Goal: Check status: Check status

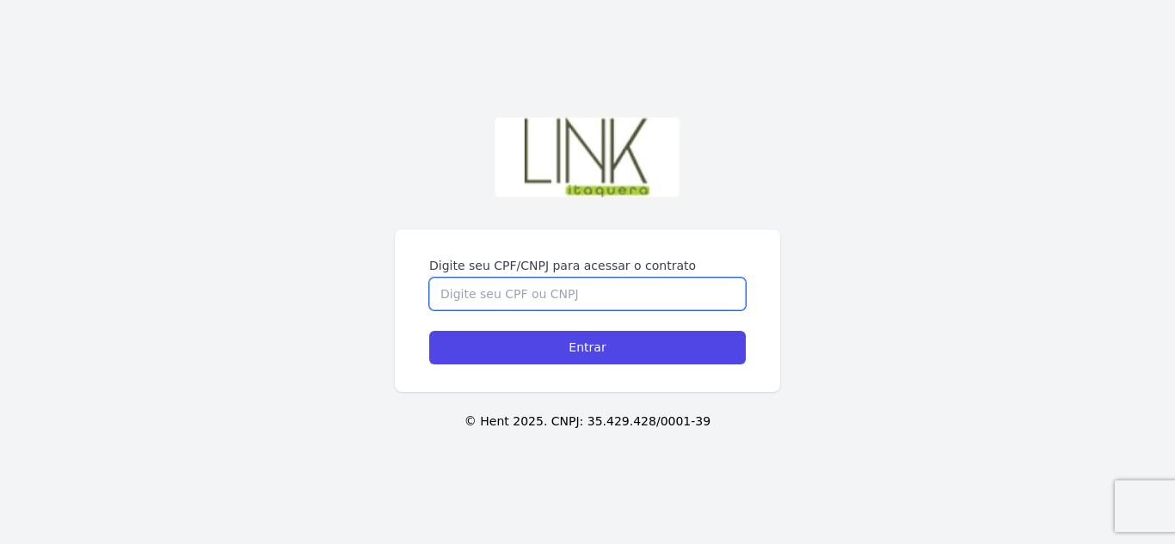
click at [632, 288] on input "Digite seu CPF/CNPJ para acessar o contrato" at bounding box center [587, 294] width 316 height 33
type input "48103229806"
click at [429, 331] on input "Entrar" at bounding box center [587, 348] width 316 height 34
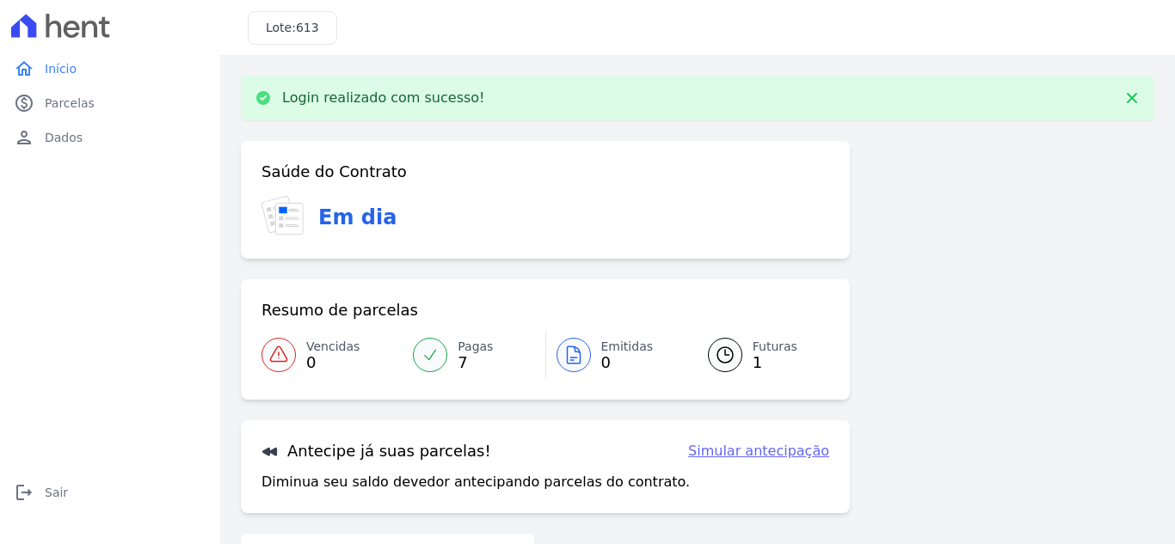
click at [734, 364] on link "Futuras 1" at bounding box center [758, 355] width 142 height 48
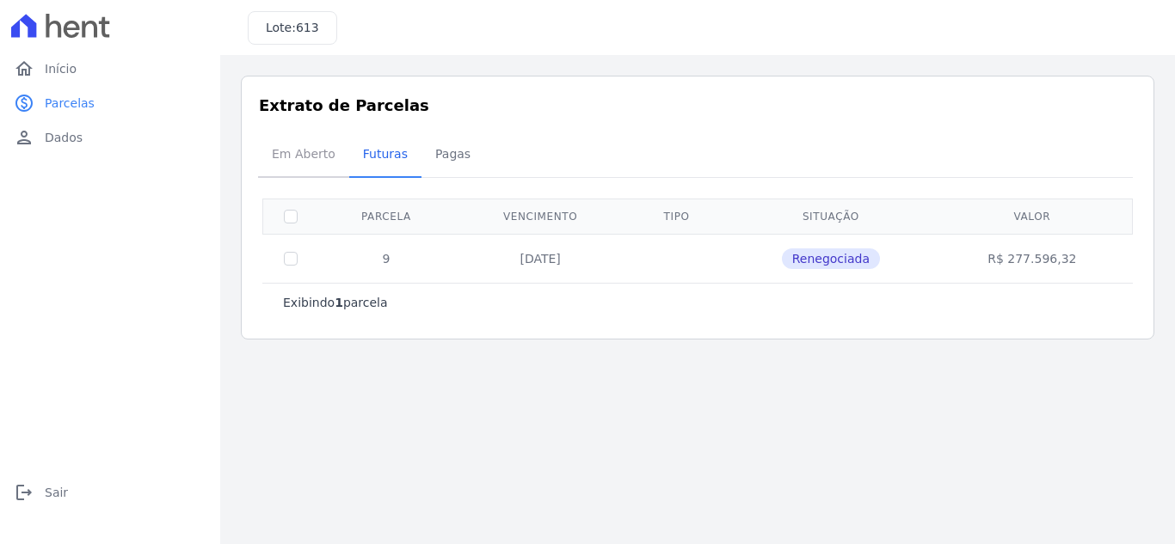
click at [309, 150] on span "Em Aberto" at bounding box center [303, 154] width 84 height 34
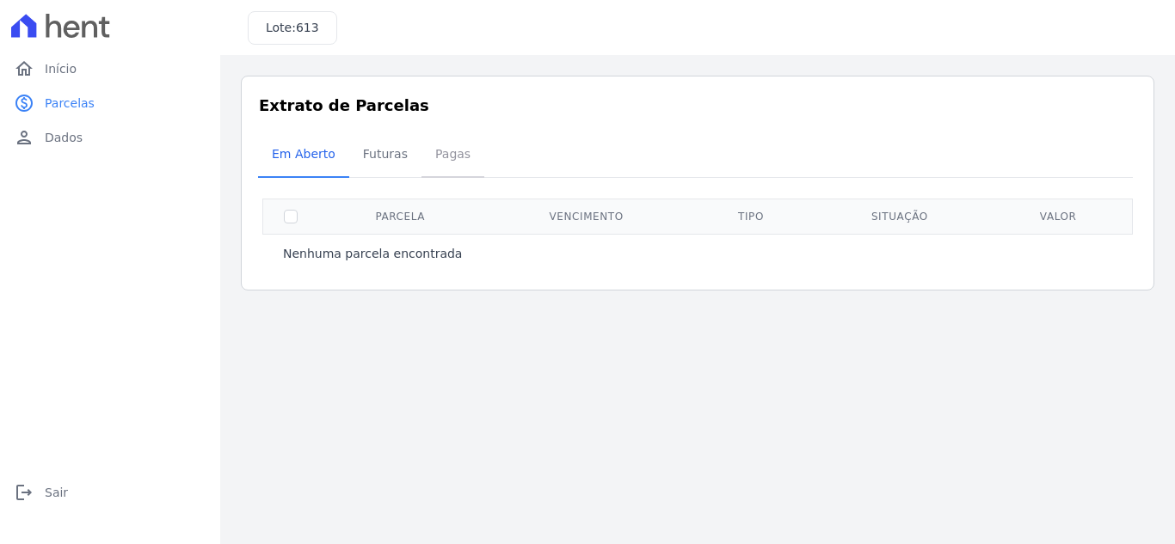
click at [442, 153] on span "Pagas" at bounding box center [453, 154] width 56 height 34
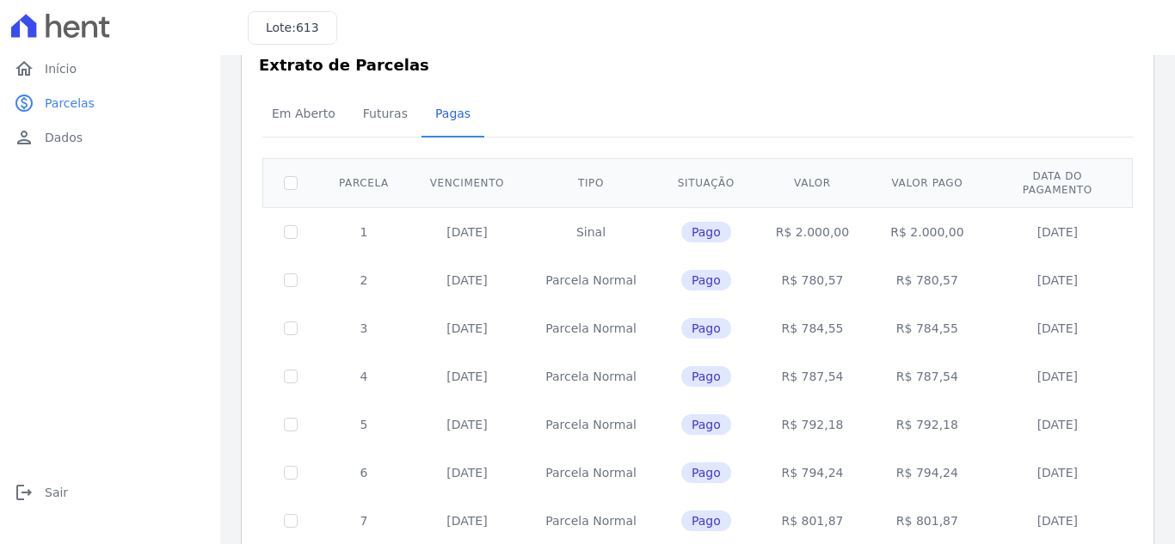
scroll to position [25, 0]
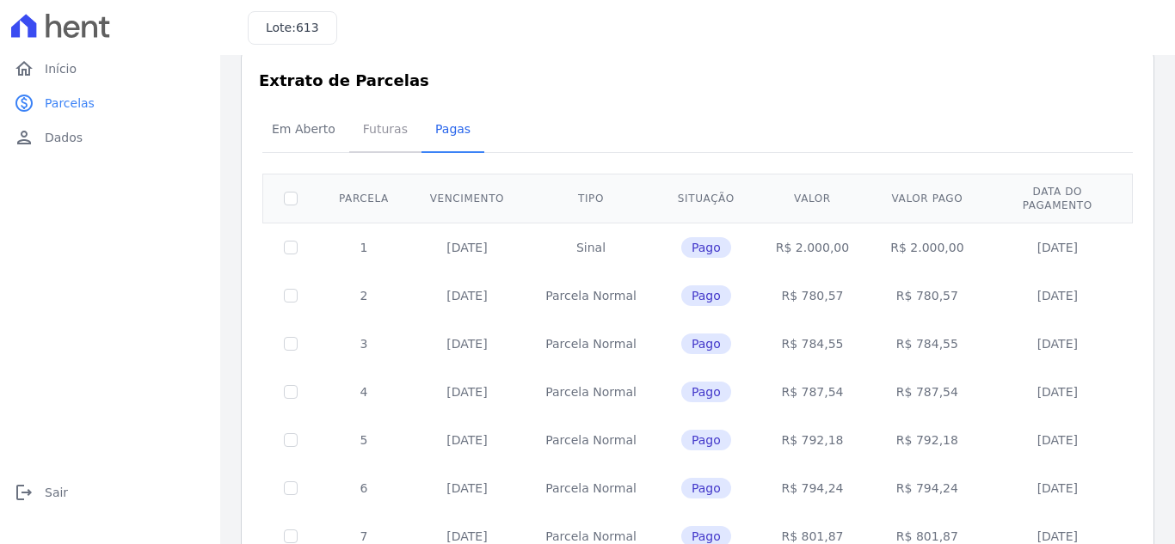
click at [370, 136] on span "Futuras" at bounding box center [385, 129] width 65 height 34
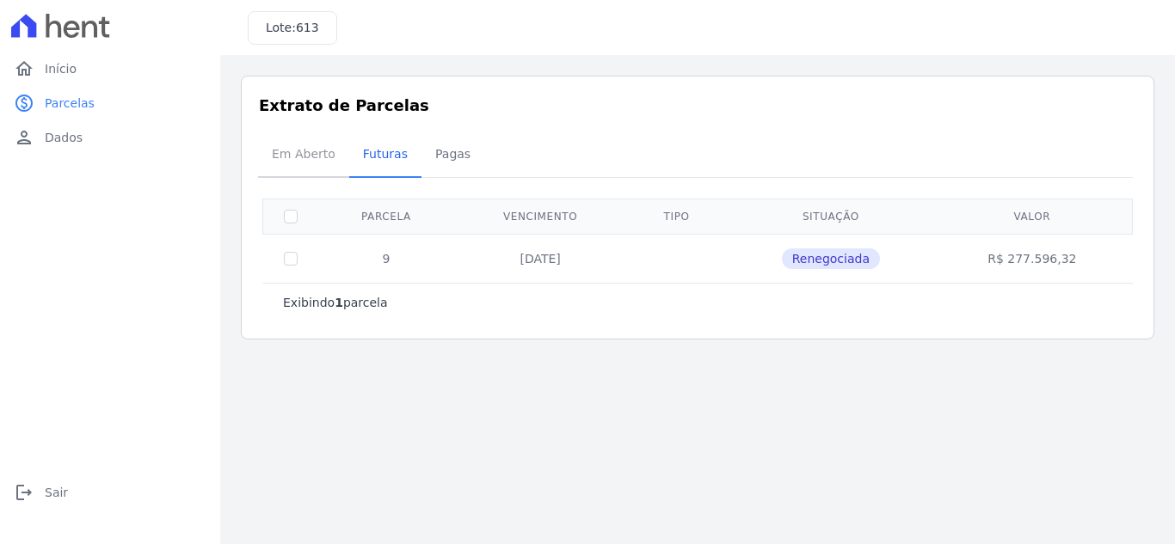
click at [316, 157] on span "Em Aberto" at bounding box center [303, 154] width 84 height 34
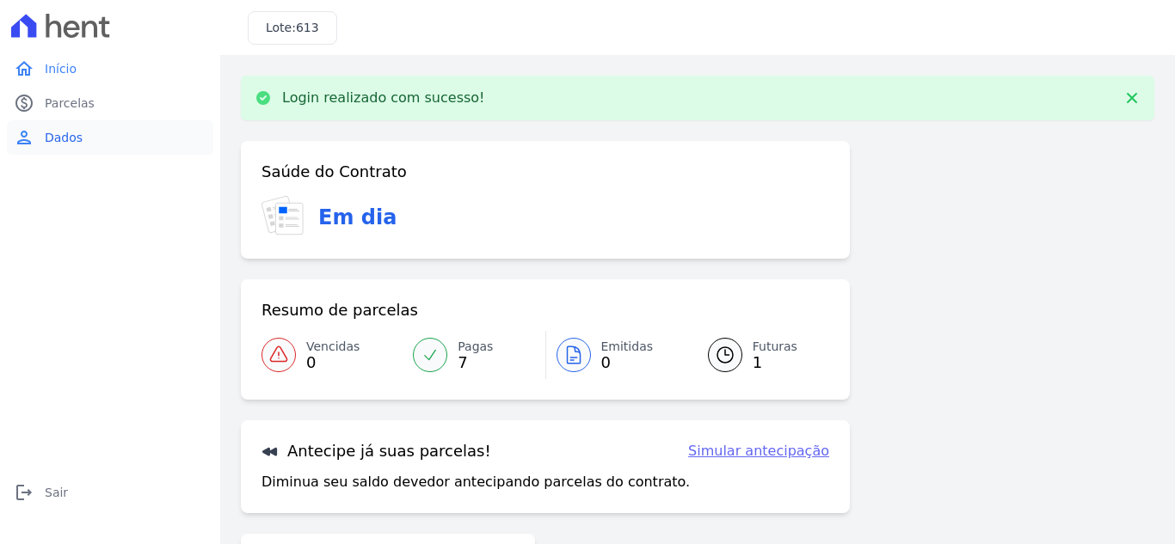
click at [75, 138] on span "Dados" at bounding box center [64, 137] width 38 height 17
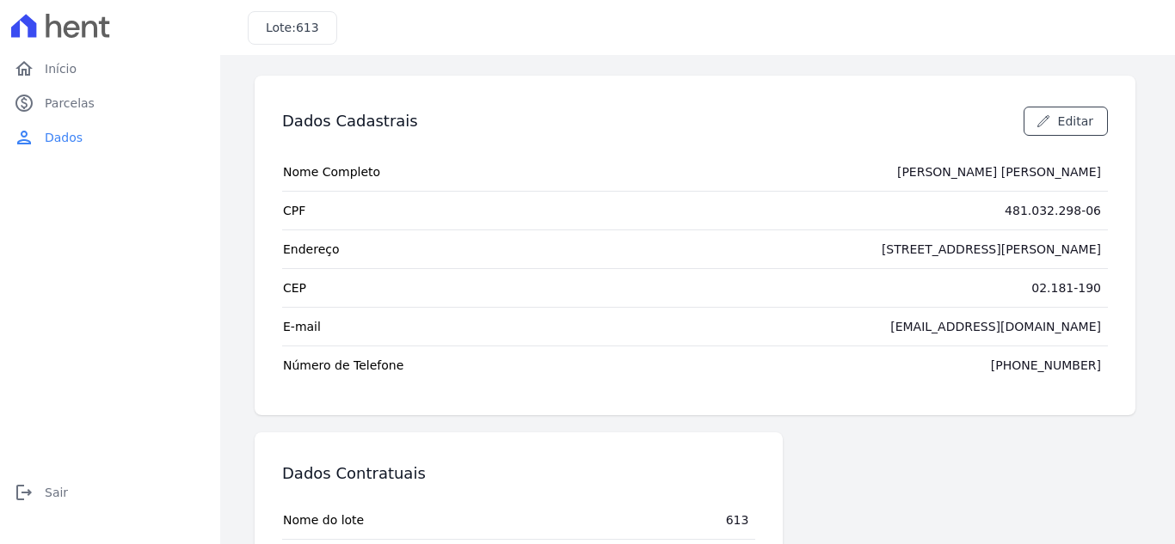
scroll to position [163, 0]
